Goal: Find specific page/section: Find specific page/section

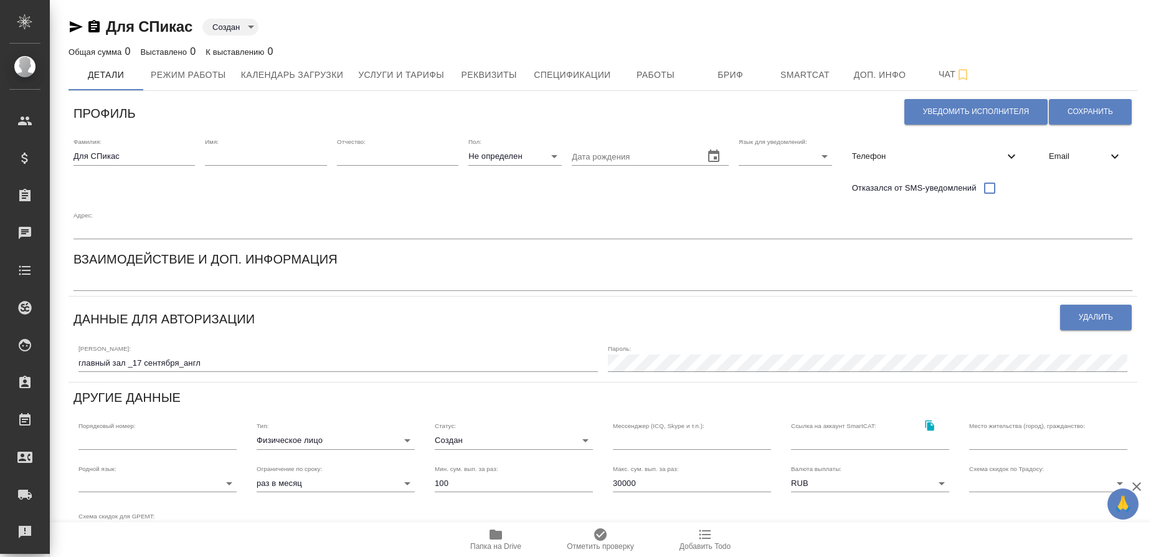
type input "created"
click at [1094, 149] on div "Email" at bounding box center [1084, 156] width 93 height 27
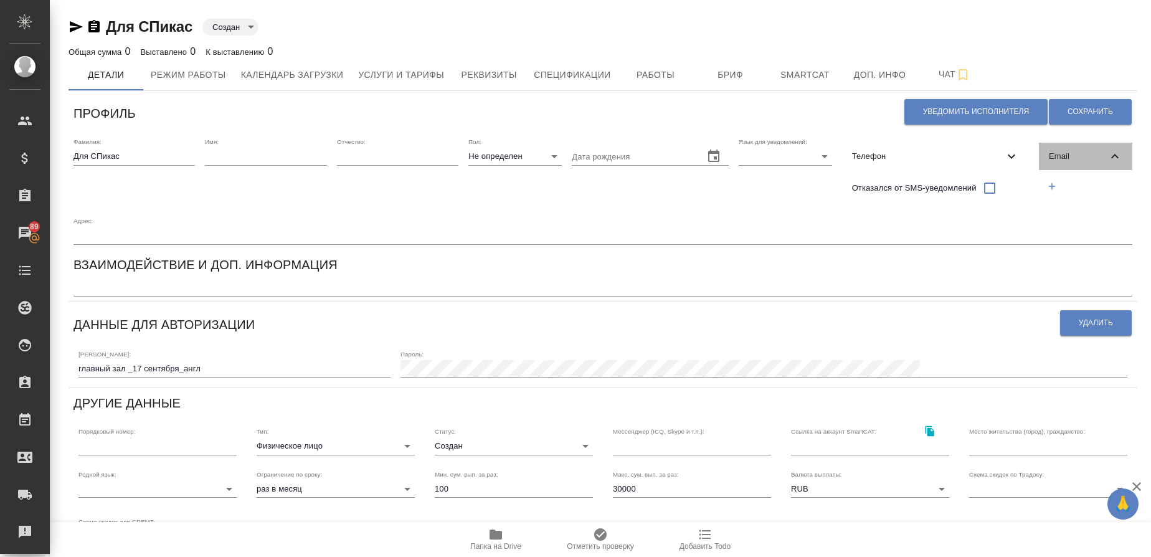
click at [1059, 162] on span "Email" at bounding box center [1077, 156] width 59 height 12
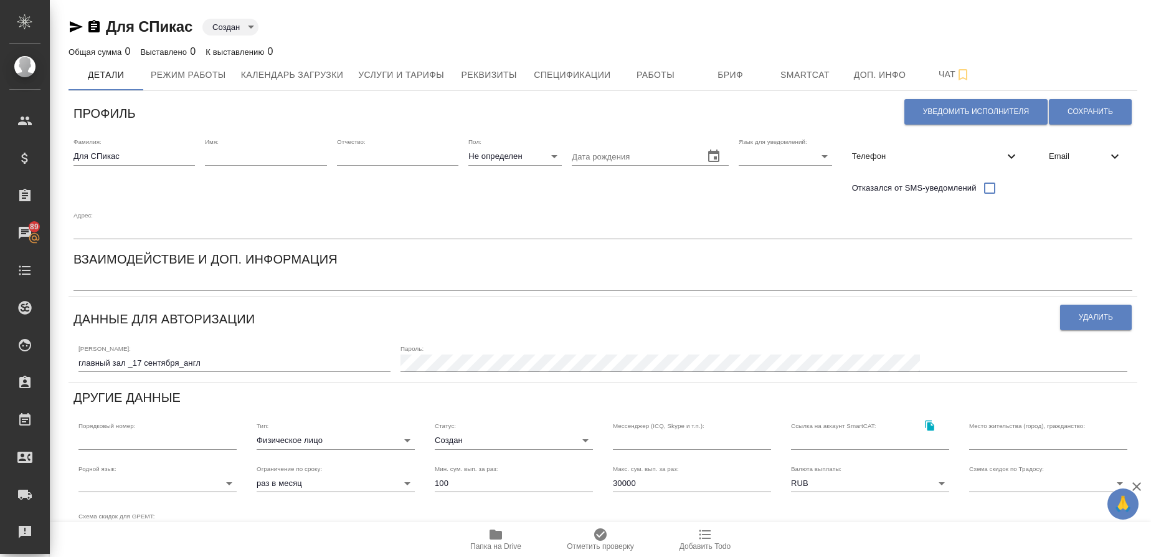
click at [1059, 162] on span "Email" at bounding box center [1077, 156] width 59 height 12
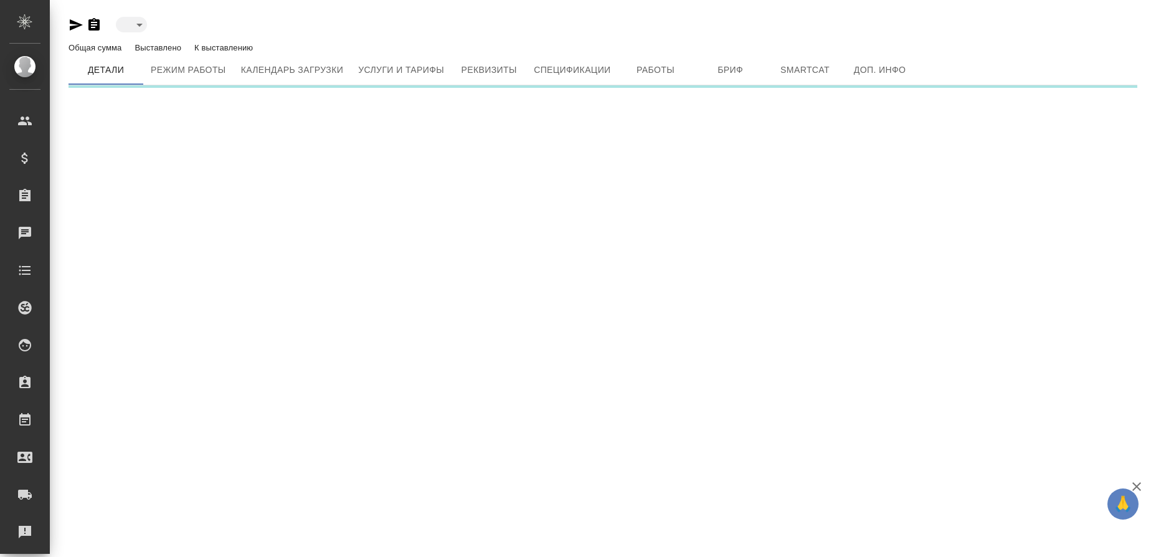
type input "created"
